Goal: Information Seeking & Learning: Check status

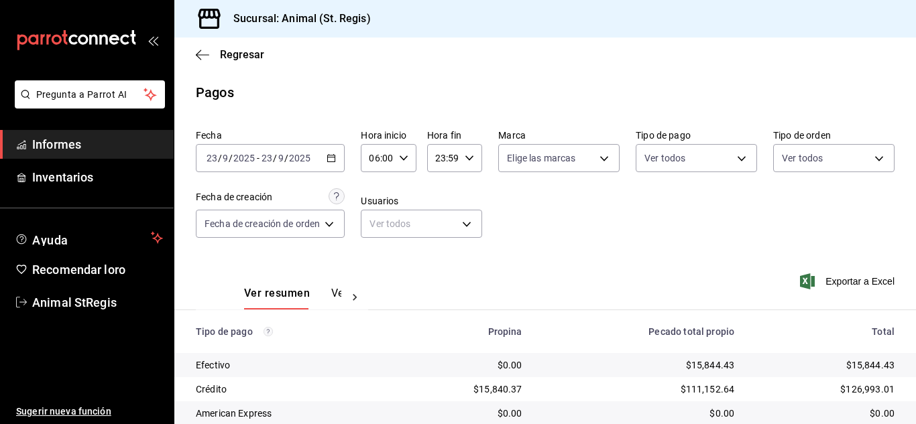
scroll to position [168, 0]
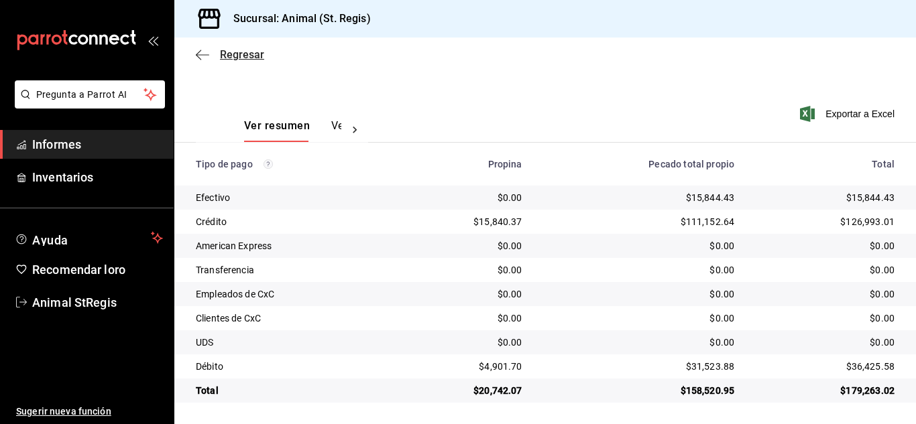
click at [225, 52] on font "Regresar" at bounding box center [242, 54] width 44 height 13
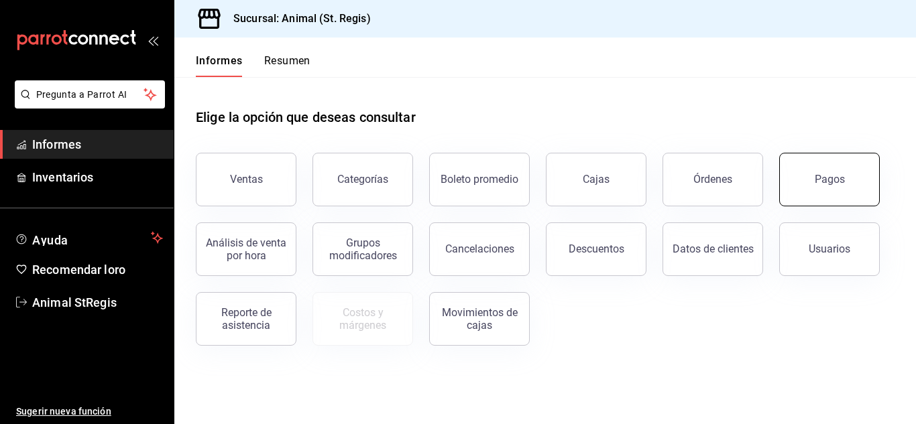
click at [813, 178] on button "Pagos" at bounding box center [829, 180] width 101 height 54
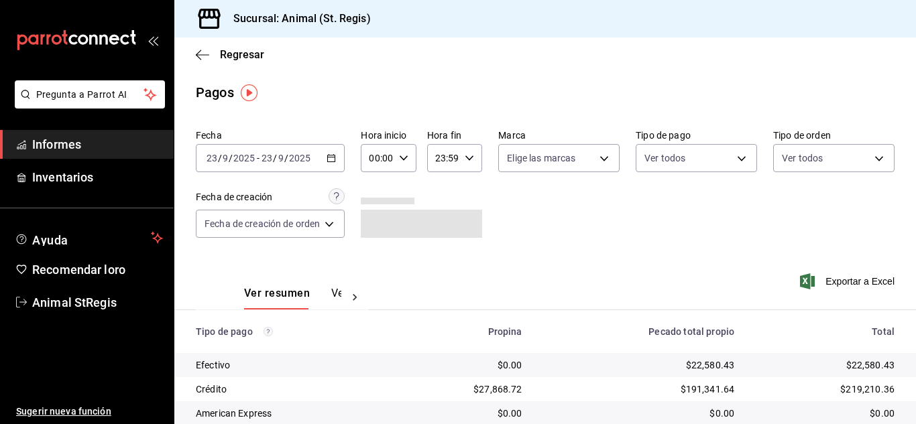
click at [407, 161] on icon "button" at bounding box center [403, 158] width 9 height 9
click at [369, 258] on button "02" at bounding box center [375, 256] width 21 height 27
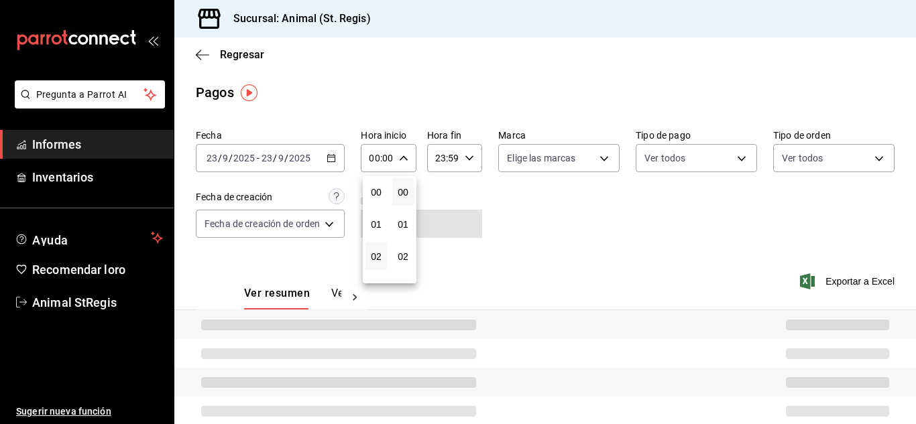
type input "02:00"
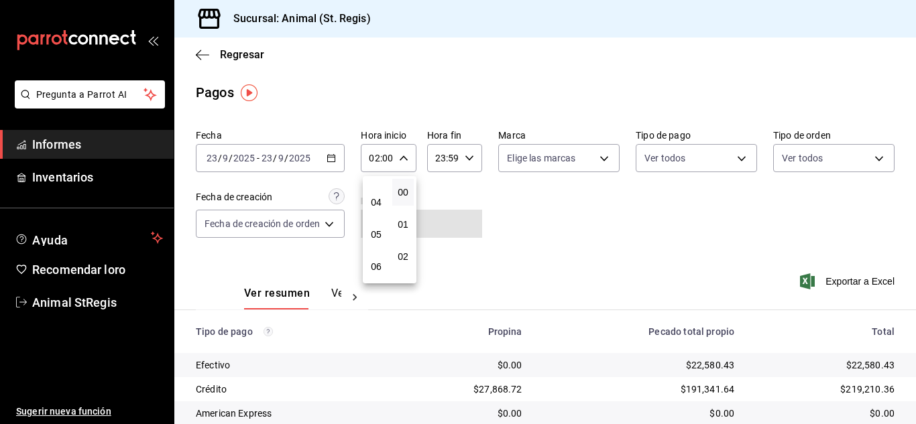
scroll to position [134, 0]
click at [369, 251] on button "06" at bounding box center [375, 251] width 21 height 27
type input "06:00"
click at [755, 219] on div at bounding box center [458, 212] width 916 height 424
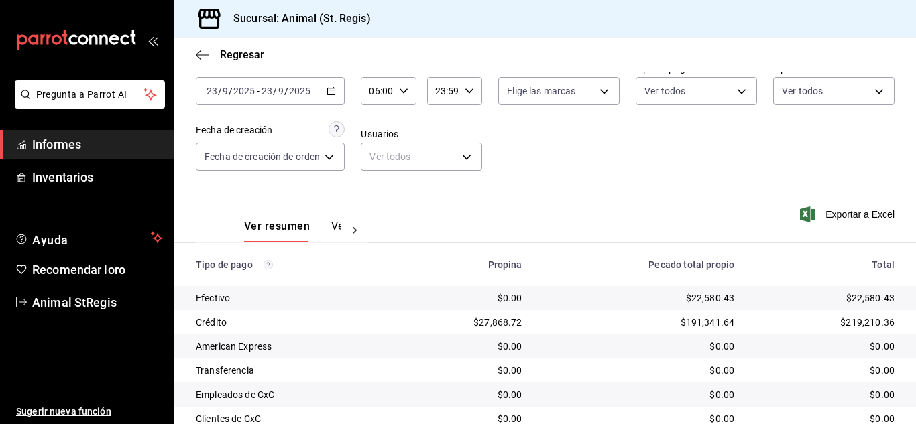
scroll to position [168, 0]
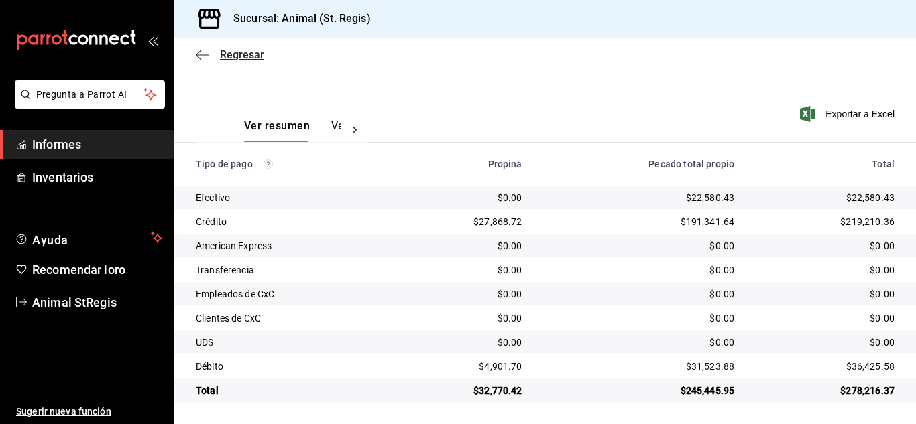
click at [239, 53] on font "Regresar" at bounding box center [242, 54] width 44 height 13
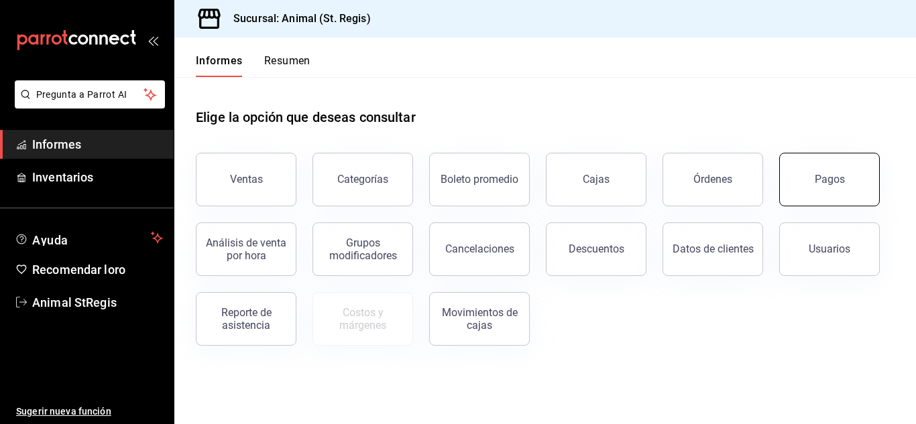
click at [842, 172] on button "Pagos" at bounding box center [829, 180] width 101 height 54
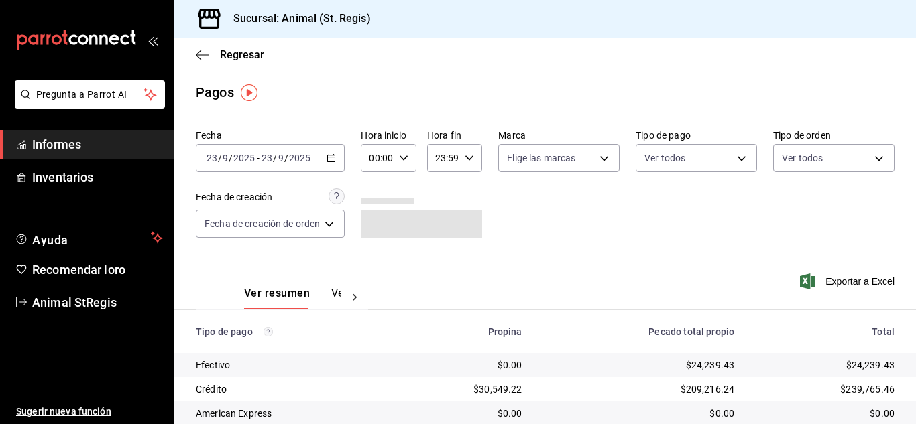
click at [278, 164] on input "9" at bounding box center [281, 158] width 7 height 11
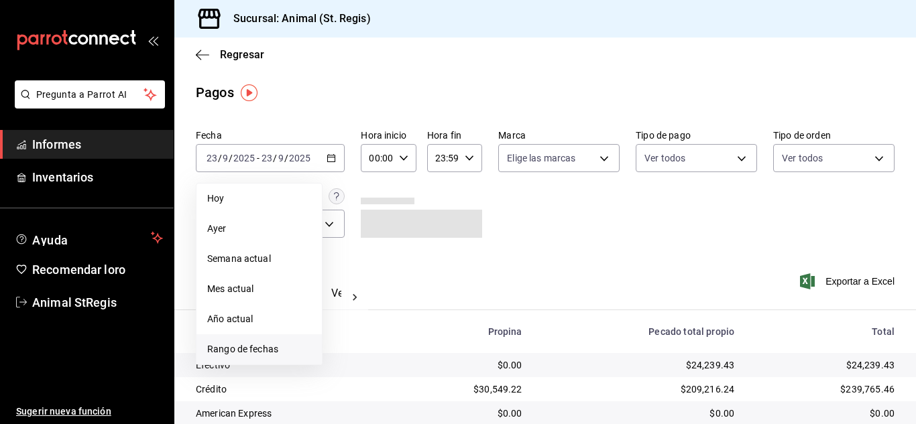
click at [251, 352] on font "Rango de fechas" at bounding box center [242, 349] width 71 height 11
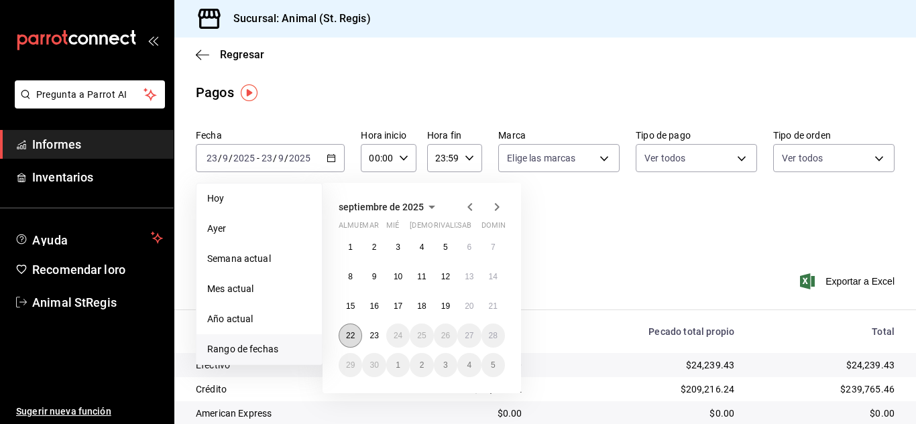
click at [351, 337] on font "22" at bounding box center [350, 335] width 9 height 9
click at [372, 337] on font "23" at bounding box center [373, 335] width 9 height 9
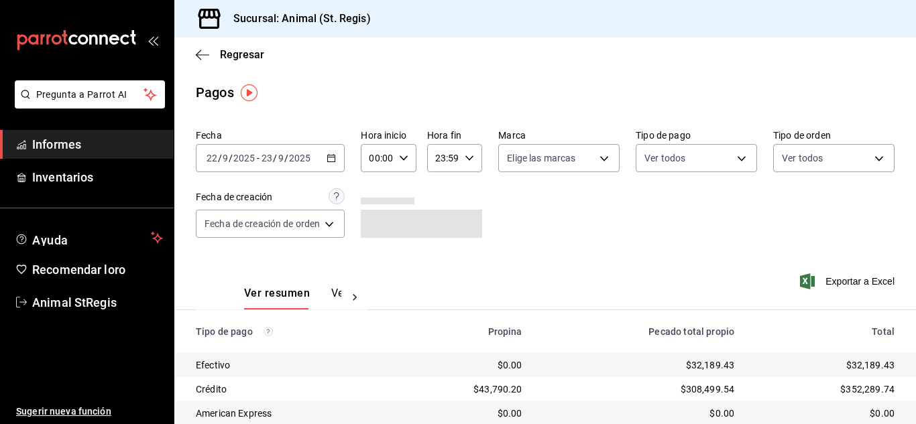
click at [406, 157] on icon "button" at bounding box center [403, 158] width 9 height 9
click at [382, 256] on button "02" at bounding box center [375, 256] width 21 height 27
type input "02:00"
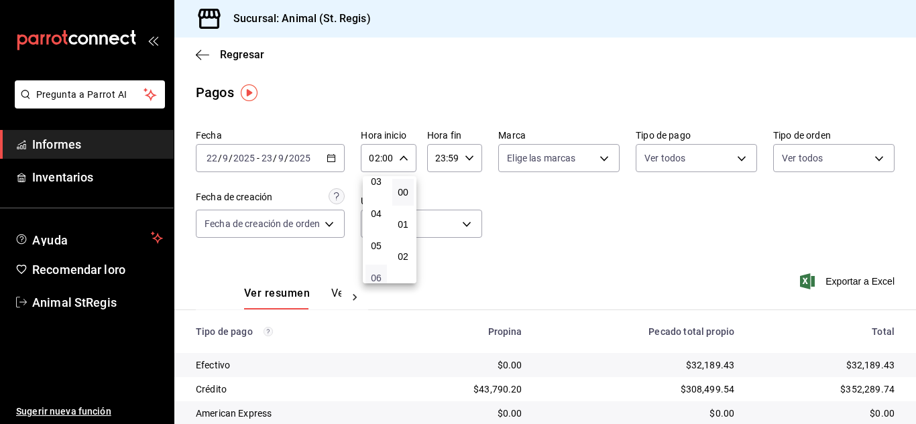
click at [373, 276] on font "06" at bounding box center [376, 278] width 11 height 11
type input "06:00"
click at [604, 237] on div at bounding box center [458, 212] width 916 height 424
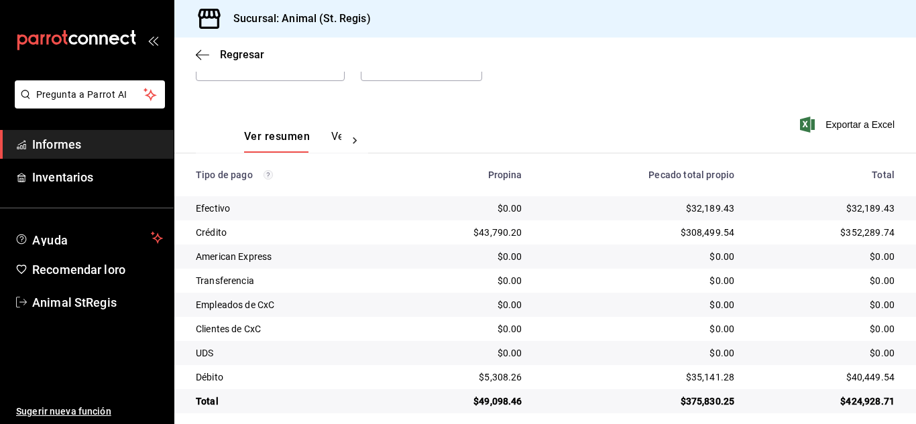
scroll to position [168, 0]
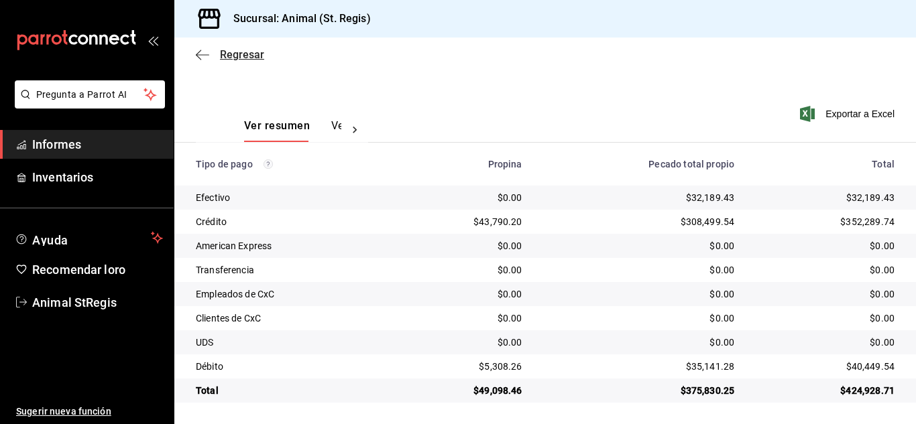
click at [240, 56] on font "Regresar" at bounding box center [242, 54] width 44 height 13
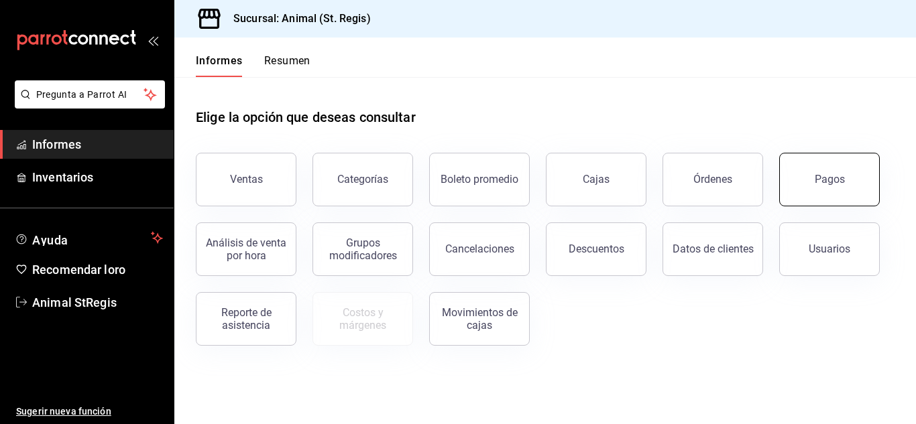
click at [836, 172] on button "Pagos" at bounding box center [829, 180] width 101 height 54
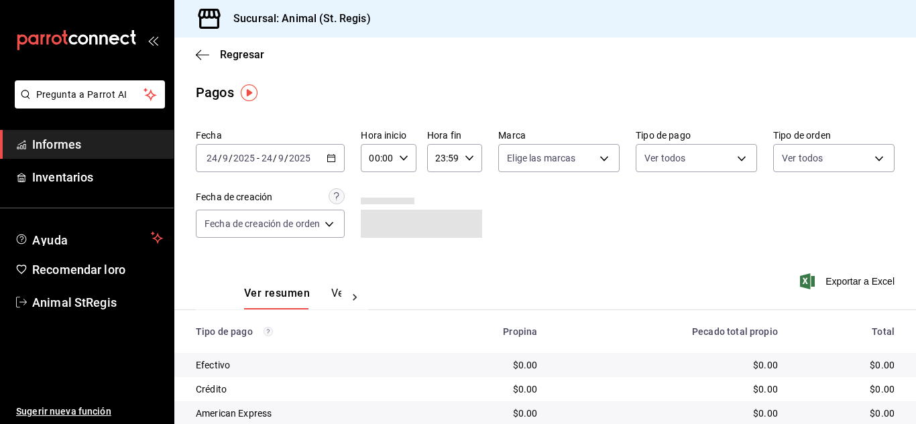
click at [336, 153] on div "[DATE] [DATE] - [DATE] [DATE]" at bounding box center [270, 158] width 149 height 28
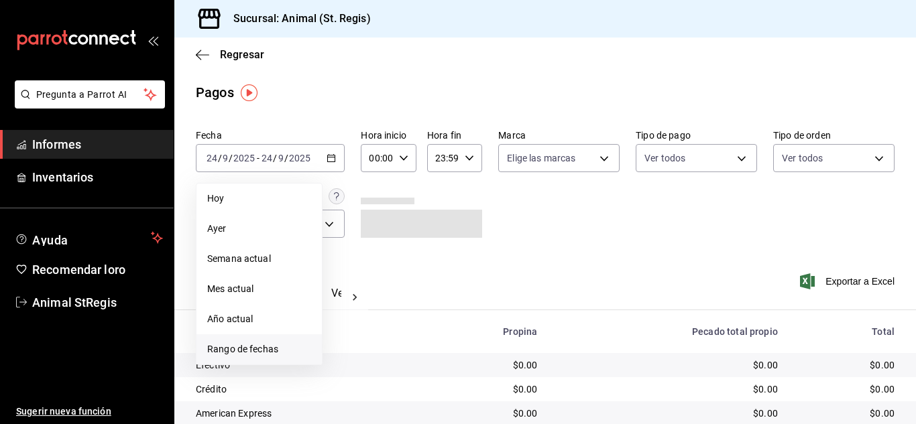
click at [231, 348] on font "Rango de fechas" at bounding box center [242, 349] width 71 height 11
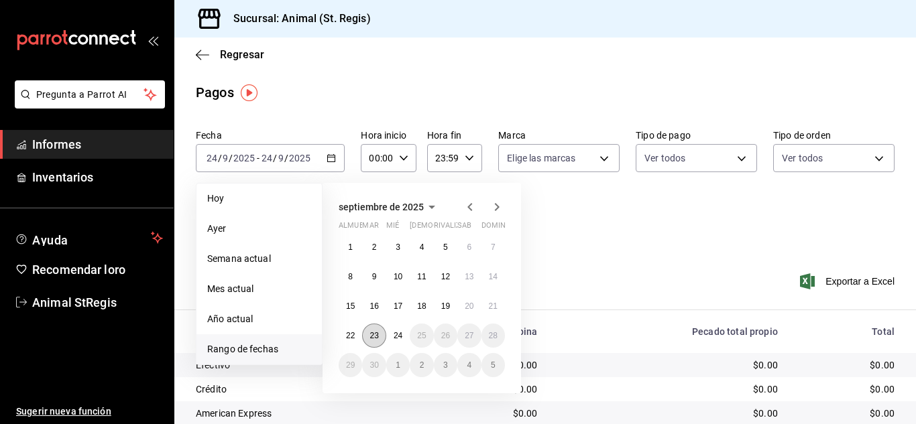
click at [370, 337] on font "23" at bounding box center [373, 335] width 9 height 9
click at [391, 337] on button "24" at bounding box center [397, 336] width 23 height 24
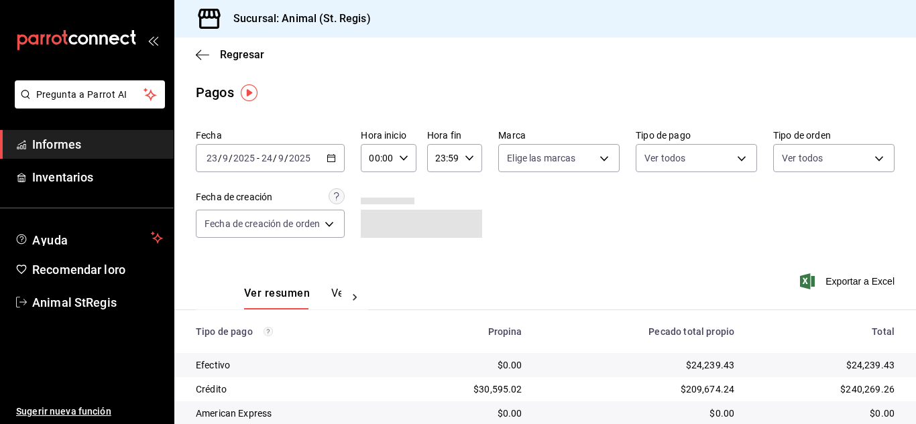
click at [400, 156] on icon "button" at bounding box center [403, 158] width 9 height 9
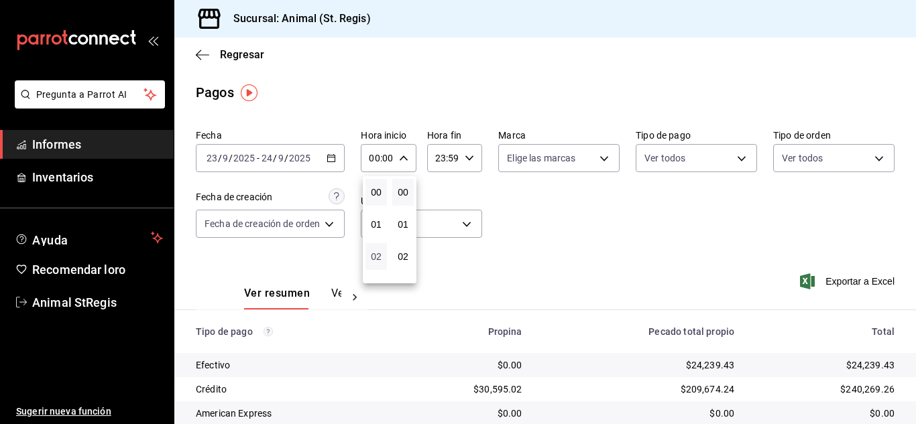
click at [375, 259] on font "02" at bounding box center [376, 256] width 11 height 11
type input "02:00"
click at [375, 274] on font "05" at bounding box center [376, 273] width 11 height 11
type input "05:00"
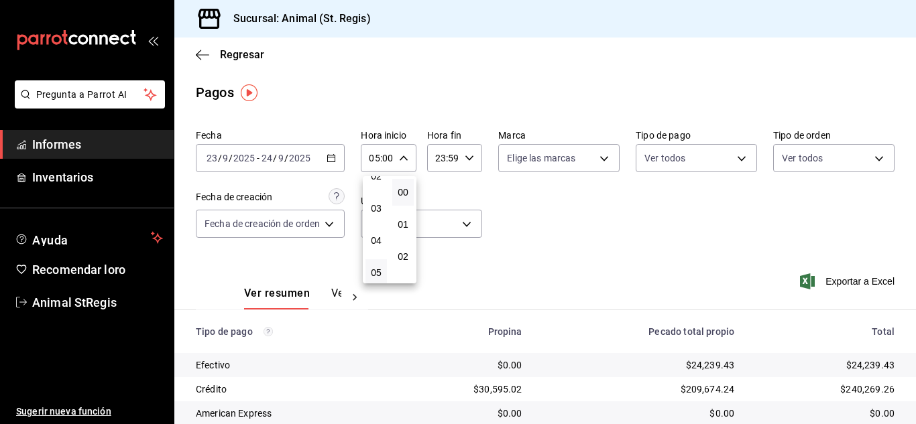
drag, startPoint x: 911, startPoint y: 241, endPoint x: 903, endPoint y: 369, distance: 129.0
click at [903, 369] on div at bounding box center [458, 212] width 916 height 424
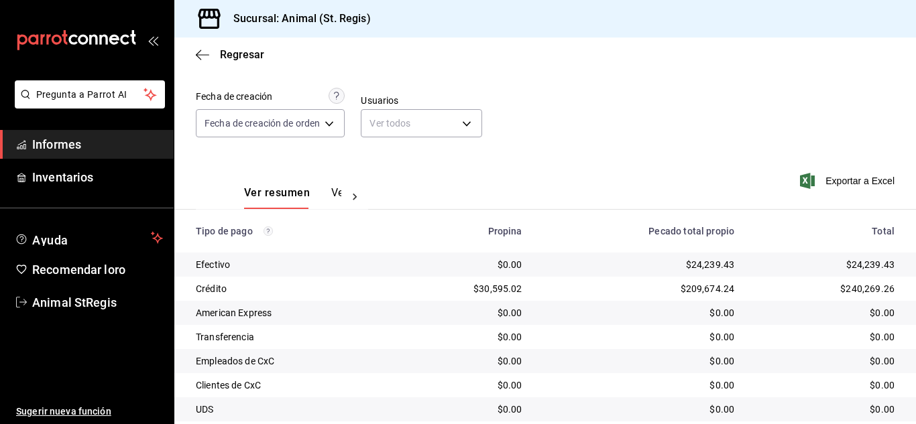
scroll to position [168, 0]
